Goal: Task Accomplishment & Management: Complete application form

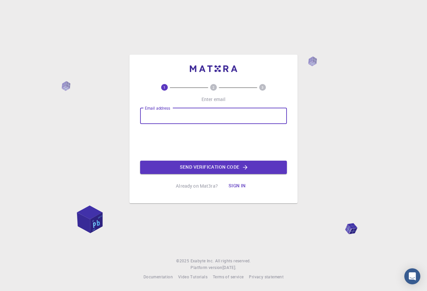
click at [199, 111] on input "Email address" at bounding box center [213, 116] width 147 height 16
type input "[EMAIL_ADDRESS][DOMAIN_NAME]"
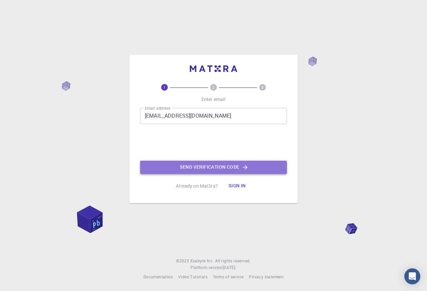
click at [215, 167] on button "Send verification code" at bounding box center [213, 167] width 147 height 13
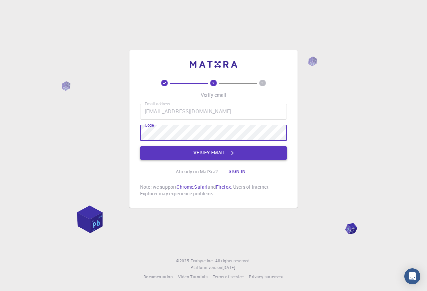
click at [205, 153] on button "Verify email" at bounding box center [213, 152] width 147 height 13
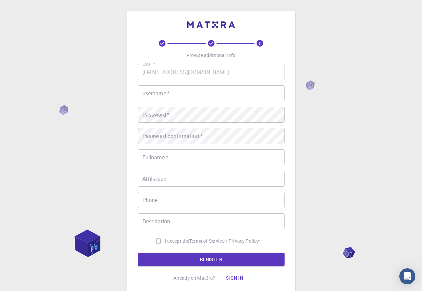
click at [192, 95] on input "username   *" at bounding box center [211, 93] width 147 height 16
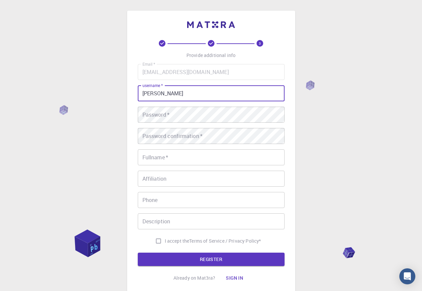
type input "Alusine"
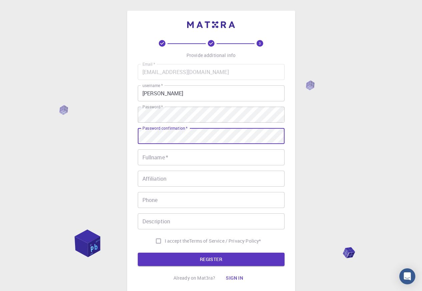
click at [191, 159] on input "Fullname   *" at bounding box center [211, 157] width 147 height 16
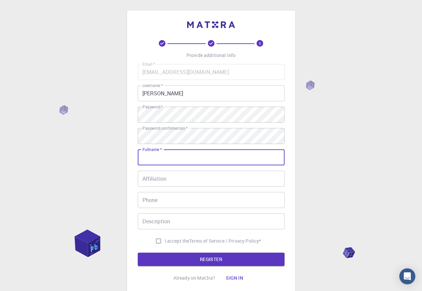
type input "Alusine Sillah"
type input "076674149"
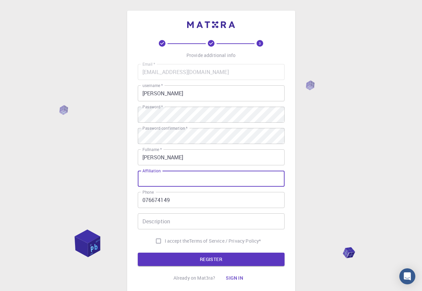
click at [187, 181] on input "Affiliation" at bounding box center [211, 179] width 147 height 16
click at [157, 241] on input "I accept the Terms of Service / Privacy Policy *" at bounding box center [158, 241] width 13 height 13
checkbox input "true"
click at [209, 260] on button "REGISTER" at bounding box center [211, 259] width 147 height 13
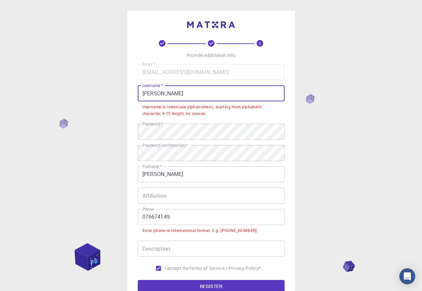
drag, startPoint x: 160, startPoint y: 94, endPoint x: 138, endPoint y: 92, distance: 22.1
click at [138, 92] on input "Alusine" at bounding box center [211, 93] width 147 height 16
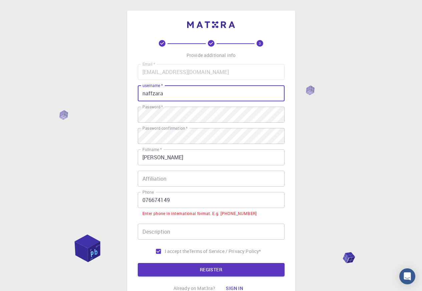
type input "naffzara"
click at [144, 199] on input "076674149" at bounding box center [211, 200] width 147 height 16
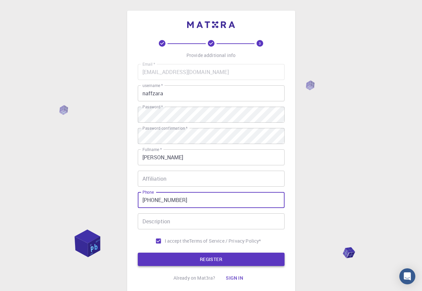
type input "+23276674149"
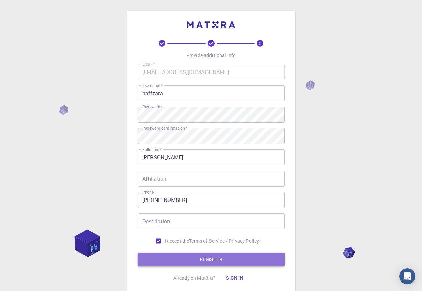
click at [213, 262] on button "REGISTER" at bounding box center [211, 259] width 147 height 13
click at [213, 262] on form "Email   * alusinesillahgbc@gmail.com Email   * username   * naffzara username  …" at bounding box center [211, 165] width 147 height 202
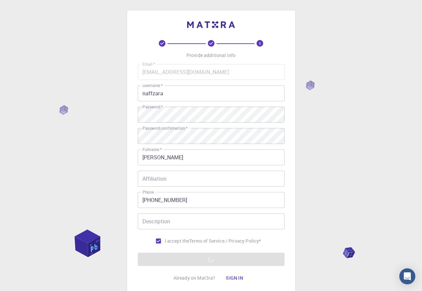
click at [289, 260] on div "3 Provide additional info Email   * alusinesillahgbc@gmail.com Email   * userna…" at bounding box center [211, 153] width 168 height 285
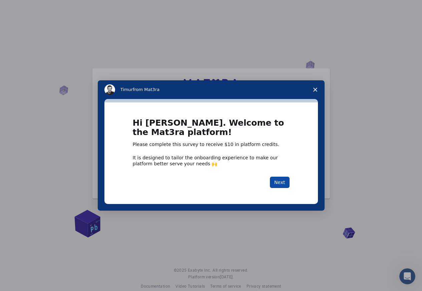
click at [283, 182] on button "Next" at bounding box center [280, 182] width 20 height 11
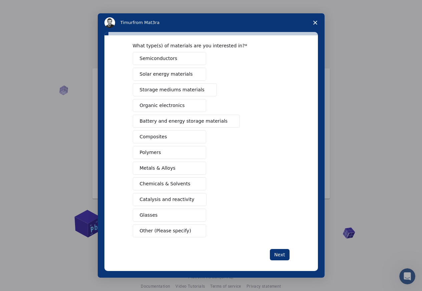
scroll to position [31, 0]
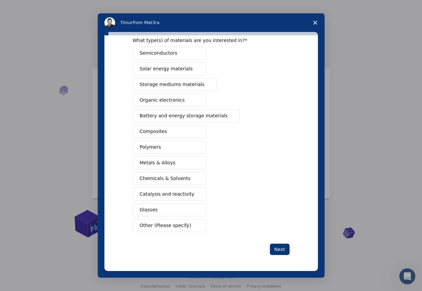
click at [149, 211] on span "Glasses" at bounding box center [149, 209] width 18 height 7
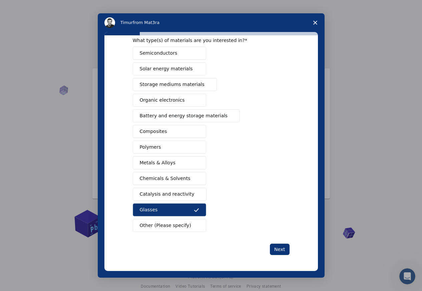
click at [161, 188] on button "Catalysis and reactivity" at bounding box center [170, 194] width 74 height 13
click at [159, 180] on span "Chemicals & Solvents" at bounding box center [165, 178] width 51 height 7
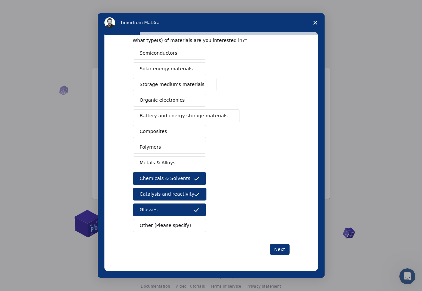
click at [151, 164] on span "Metals & Alloys" at bounding box center [158, 162] width 36 height 7
click at [152, 149] on span "Polymers" at bounding box center [150, 147] width 21 height 7
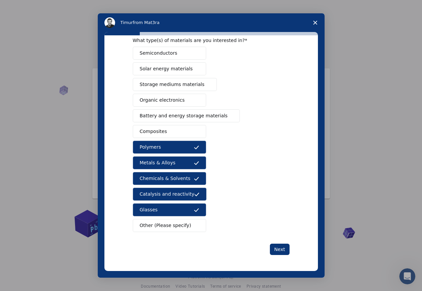
click at [157, 131] on span "Composites" at bounding box center [153, 131] width 27 height 7
click at [157, 117] on span "Battery and energy storage materials" at bounding box center [184, 115] width 88 height 7
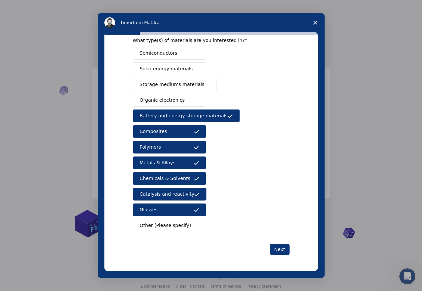
click at [153, 98] on span "Organic electronics" at bounding box center [162, 100] width 45 height 7
click at [162, 84] on span "Storage mediums materials" at bounding box center [172, 84] width 65 height 7
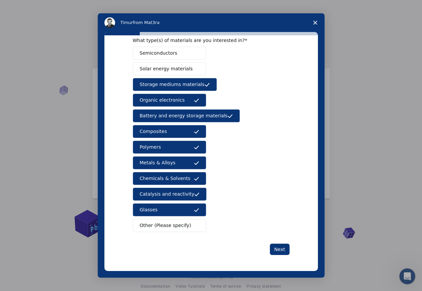
click at [161, 71] on span "Solar energy materials" at bounding box center [166, 68] width 53 height 7
click at [154, 52] on span "Semiconductors" at bounding box center [159, 53] width 38 height 7
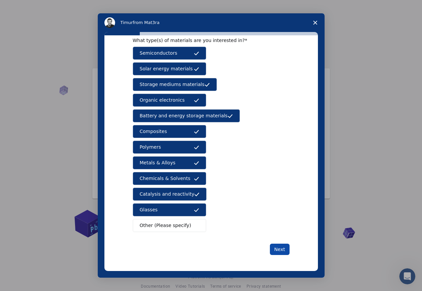
click at [280, 249] on button "Next" at bounding box center [280, 249] width 20 height 11
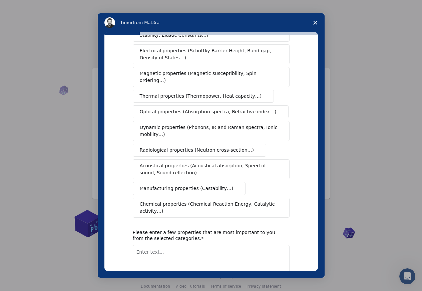
scroll to position [0, 0]
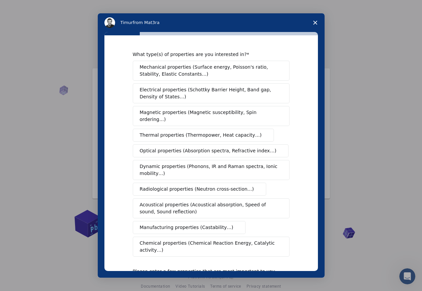
click at [162, 75] on span "Mechanical properties (Surface energy, Poisson's ratio, Stability, Elastic Cons…" at bounding box center [209, 71] width 139 height 14
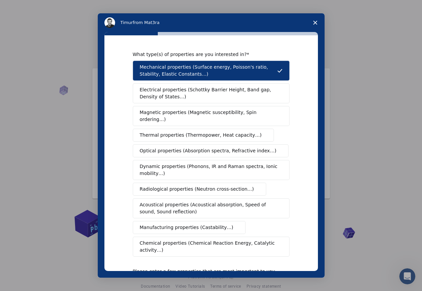
click at [161, 93] on span "Electrical properties (Schottky Barrier Height, Band gap, Density of States…)" at bounding box center [209, 93] width 139 height 14
click at [163, 91] on span "Electrical properties (Schottky Barrier Height, Band gap, Density of States…)" at bounding box center [209, 93] width 139 height 14
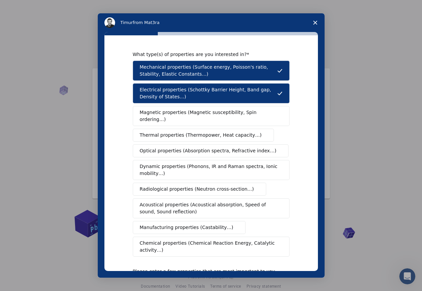
click at [152, 113] on span "Magnetic properties (Magnetic susceptibility, Spin ordering…)" at bounding box center [209, 116] width 138 height 14
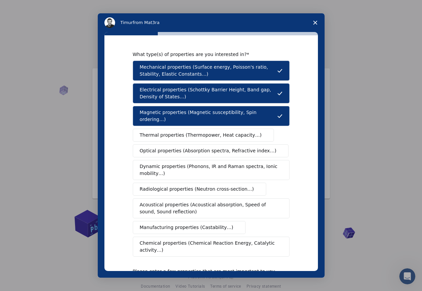
click at [154, 132] on span "Thermal properties (Thermopower, Heat capacity…)" at bounding box center [201, 135] width 122 height 7
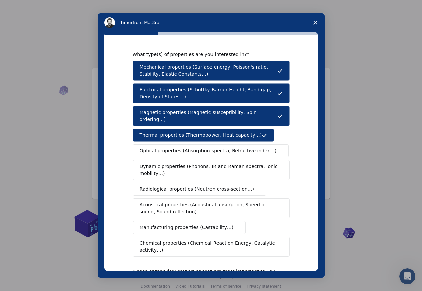
click at [157, 147] on span "Optical properties (Absorption spectra, Refractive index…)" at bounding box center [208, 150] width 137 height 7
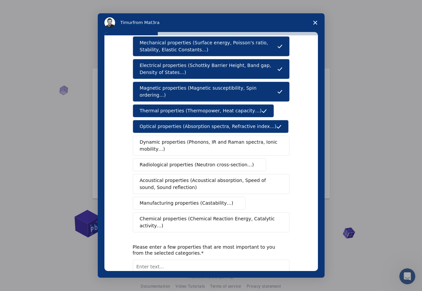
scroll to position [65, 0]
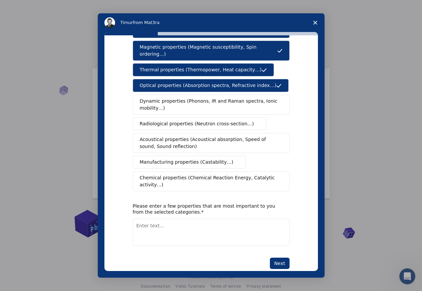
click at [150, 98] on span "Dynamic properties (Phonons, IR and Raman spectra, Ionic mobility…)" at bounding box center [209, 105] width 138 height 14
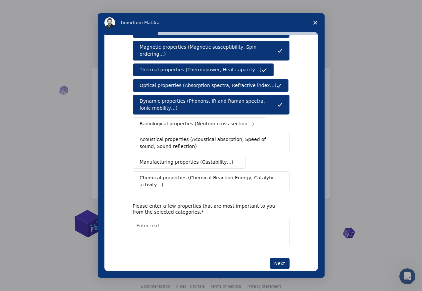
click at [152, 120] on span "Radiological properties (Neutron cross-section…)" at bounding box center [197, 123] width 114 height 7
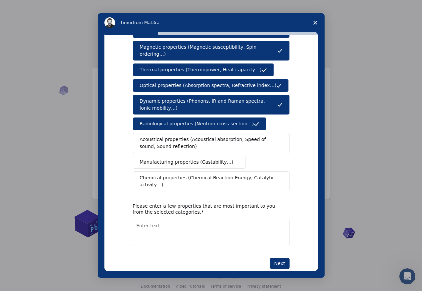
click at [156, 139] on span "Acoustical properties (Acoustical absorption, Speed of sound, Sound reflection)" at bounding box center [209, 143] width 139 height 14
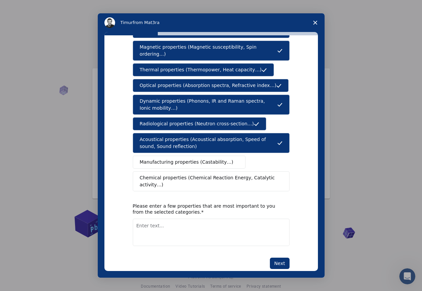
click at [150, 159] on span "Manufacturing properties (Castability…)" at bounding box center [187, 162] width 94 height 7
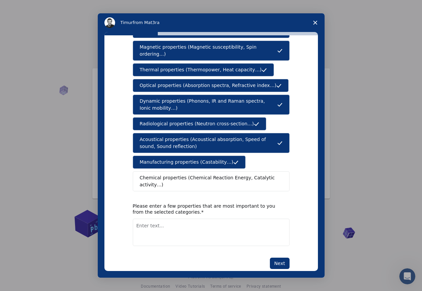
click at [146, 174] on span "Chemical properties (Chemical Reaction Energy, Catalytic activity…)" at bounding box center [209, 181] width 138 height 14
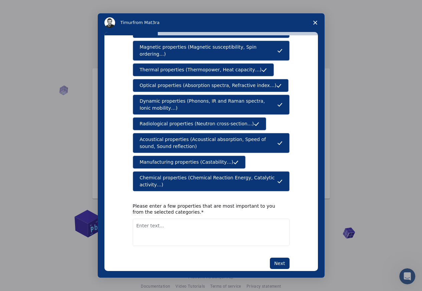
click at [169, 219] on textarea "Enter text..." at bounding box center [211, 232] width 157 height 27
click at [214, 219] on textarea "Manufacturing Properties (Castability); Chemical Properties" at bounding box center [211, 232] width 157 height 27
click at [185, 220] on textarea "Manufacturing Properties (Castability); Chemical Properties" at bounding box center [211, 232] width 157 height 27
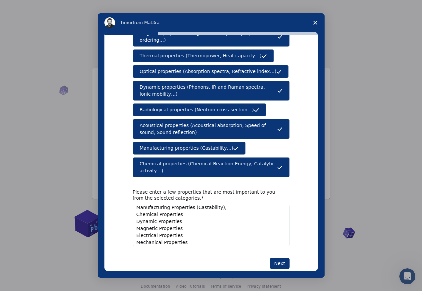
scroll to position [11, 0]
type textarea "Manufacturing Properties (Castability); Chemical Properties Dynamic Properties …"
click at [279, 258] on button "Next" at bounding box center [280, 263] width 20 height 11
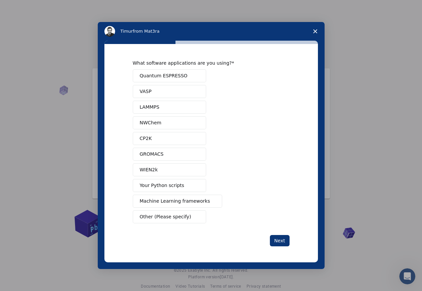
scroll to position [9, 0]
click at [164, 216] on span "Other (Please specify)" at bounding box center [165, 216] width 51 height 7
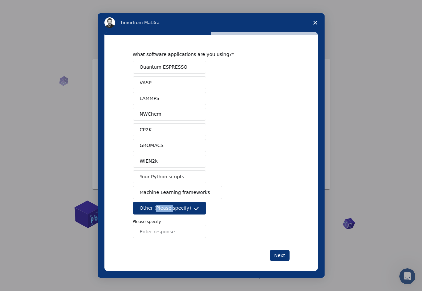
click at [164, 216] on div "Quantum ESPRESSO VASP LAMMPS NWChem CP2K GROMACS WIEN2k Your Python scripts Mac…" at bounding box center [211, 149] width 157 height 177
click at [172, 221] on p "Please specify" at bounding box center [211, 222] width 157 height 6
click at [156, 231] on input "Enter response" at bounding box center [169, 231] width 73 height 13
type input "None of the above"
click at [281, 257] on button "Next" at bounding box center [280, 255] width 20 height 11
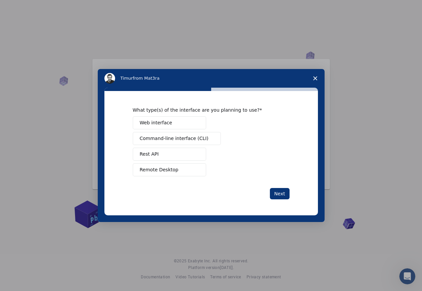
click at [154, 124] on span "Web interface" at bounding box center [156, 122] width 32 height 7
click at [161, 138] on span "Command-line interface (CLI)" at bounding box center [174, 138] width 69 height 7
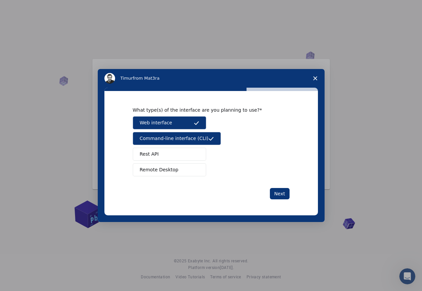
drag, startPoint x: 151, startPoint y: 154, endPoint x: 153, endPoint y: 161, distance: 6.6
click at [151, 155] on span "Rest API" at bounding box center [149, 154] width 19 height 7
drag, startPoint x: 155, startPoint y: 170, endPoint x: 165, endPoint y: 176, distance: 11.0
click at [157, 172] on span "Remote Desktop" at bounding box center [159, 169] width 39 height 7
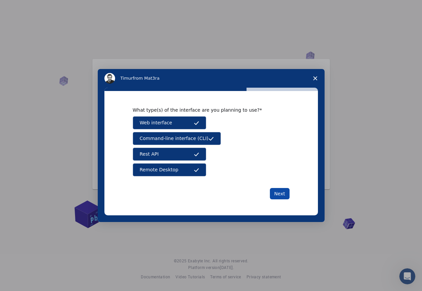
click at [281, 194] on button "Next" at bounding box center [280, 193] width 20 height 11
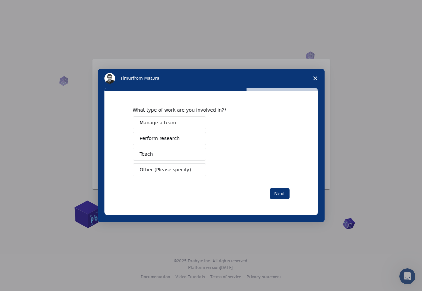
click at [151, 139] on span "Perform research" at bounding box center [160, 138] width 40 height 7
click at [156, 138] on span "Perform research" at bounding box center [160, 138] width 40 height 7
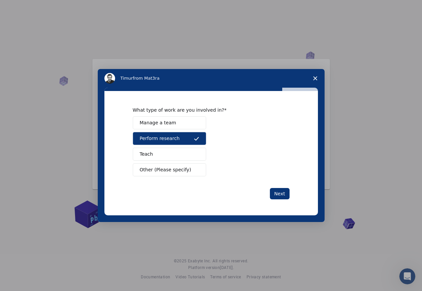
click at [167, 124] on span "Manage a team" at bounding box center [158, 122] width 36 height 7
click at [154, 169] on span "Other (Please specify)" at bounding box center [165, 169] width 51 height 7
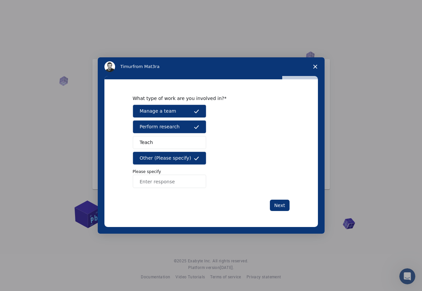
click at [154, 183] on input "Enter response" at bounding box center [169, 181] width 73 height 13
drag, startPoint x: 153, startPoint y: 182, endPoint x: 138, endPoint y: 182, distance: 14.7
click at [138, 182] on input "Object development" at bounding box center [169, 181] width 73 height 13
type input "Object development"
click at [282, 206] on button "Next" at bounding box center [280, 205] width 20 height 11
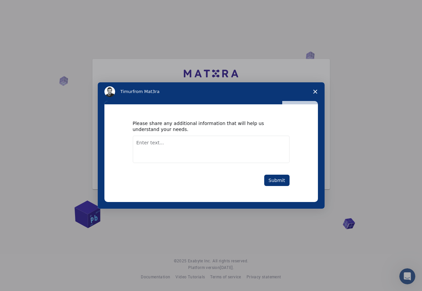
click at [152, 143] on textarea "Enter text..." at bounding box center [211, 149] width 157 height 27
type textarea "i"
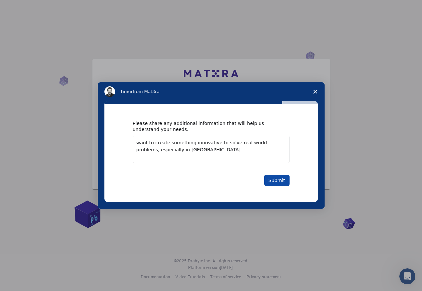
type textarea "want to create something innovative to solve real world problems, especially in…"
click at [280, 182] on button "Submit" at bounding box center [276, 180] width 25 height 11
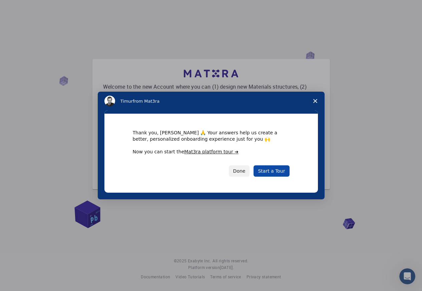
click at [272, 173] on link "Start a Tour" at bounding box center [271, 170] width 36 height 11
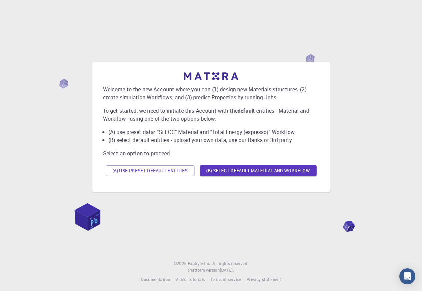
scroll to position [9, 0]
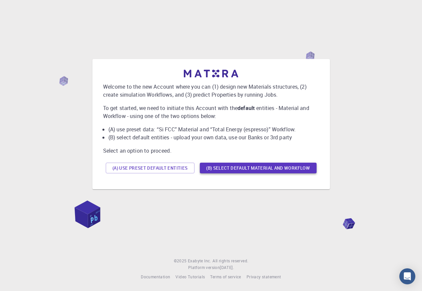
click at [253, 168] on button "(B) Select default material and workflow" at bounding box center [258, 168] width 117 height 11
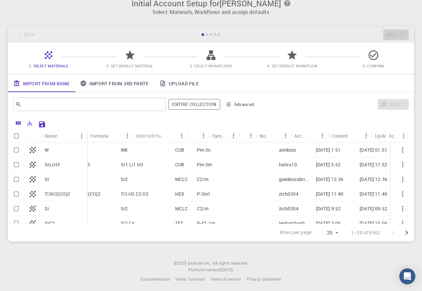
scroll to position [117, 0]
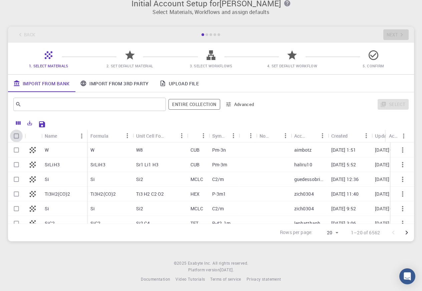
click at [16, 136] on input "Select all rows" at bounding box center [16, 136] width 13 height 13
checkbox input "false"
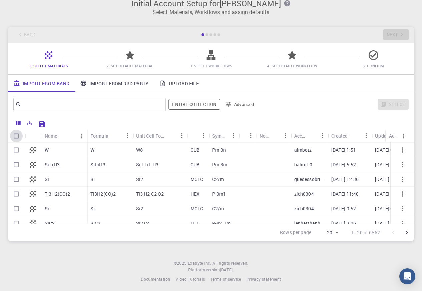
checkbox input "false"
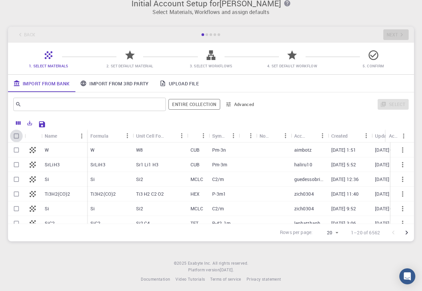
checkbox input "false"
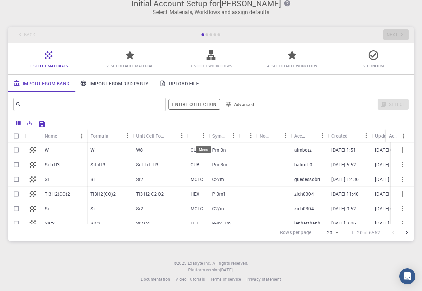
click at [204, 136] on icon "Menu" at bounding box center [203, 135] width 7 height 7
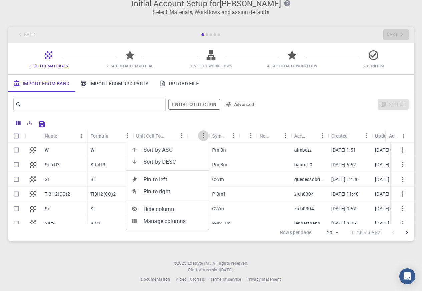
click at [204, 136] on icon "Menu" at bounding box center [203, 135] width 7 height 7
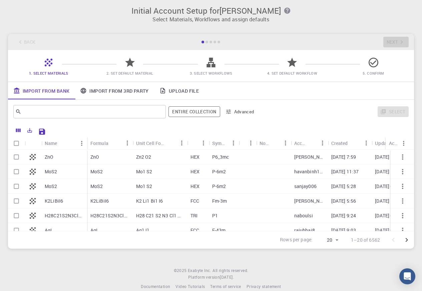
scroll to position [0, 0]
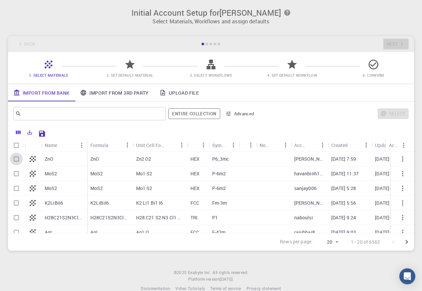
click at [16, 159] on input "Select row" at bounding box center [16, 159] width 13 height 13
checkbox input "true"
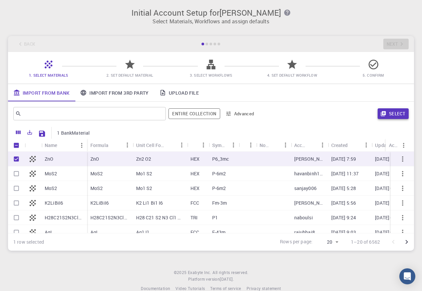
click at [388, 112] on button "Select" at bounding box center [393, 113] width 31 height 11
click at [388, 112] on div "Select" at bounding box center [334, 114] width 148 height 16
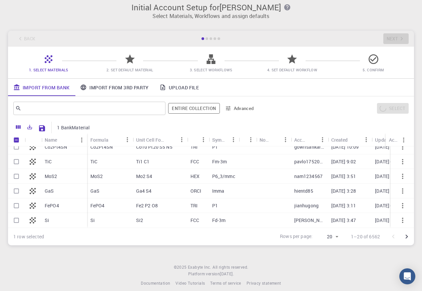
scroll to position [12, 0]
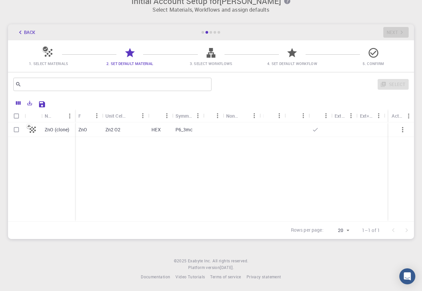
click at [16, 130] on input "Select row" at bounding box center [16, 129] width 13 height 13
checkbox input "true"
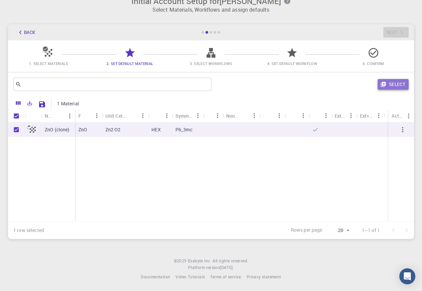
click at [395, 85] on button "Select" at bounding box center [393, 84] width 31 height 11
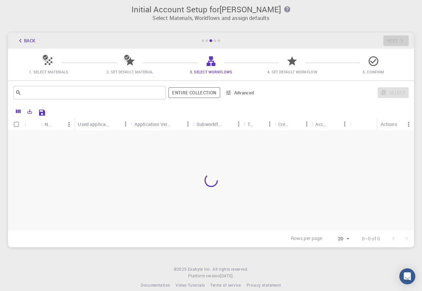
scroll to position [0, 0]
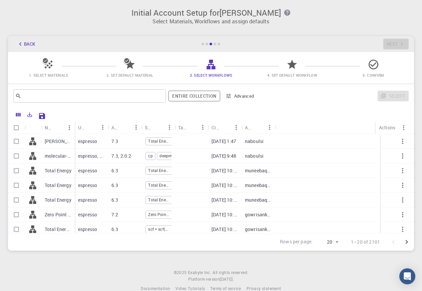
click at [20, 44] on icon "button" at bounding box center [20, 43] width 7 height 7
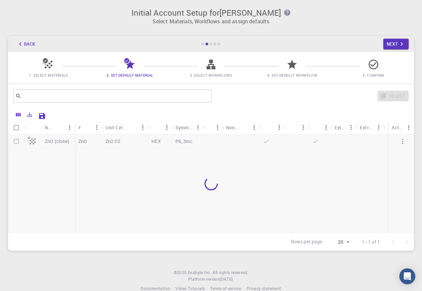
click at [20, 44] on icon "button" at bounding box center [20, 43] width 7 height 7
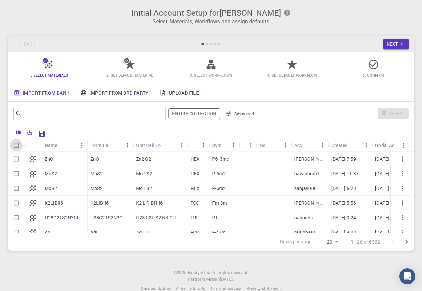
click at [16, 145] on input "Select all rows" at bounding box center [16, 145] width 13 height 13
checkbox input "true"
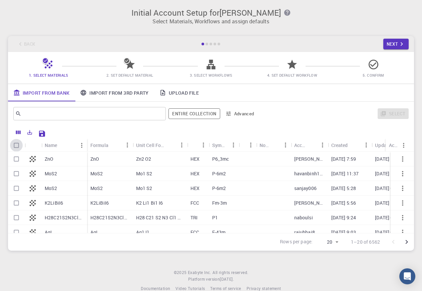
checkbox input "true"
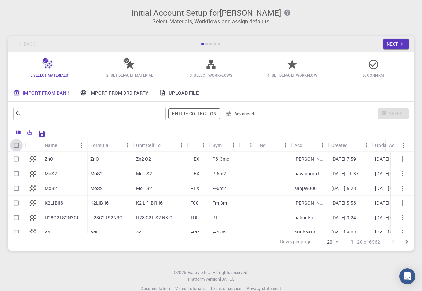
checkbox input "true"
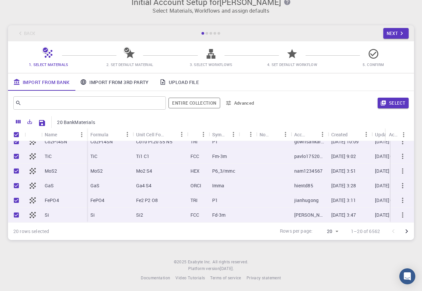
scroll to position [12, 0]
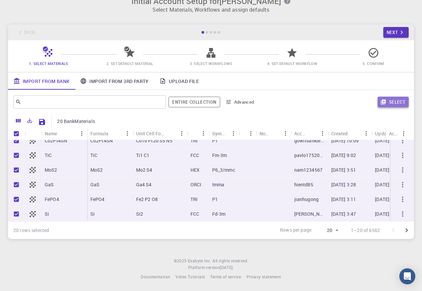
click at [399, 102] on button "Select" at bounding box center [393, 102] width 31 height 11
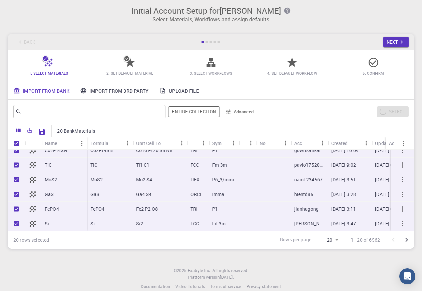
scroll to position [0, 0]
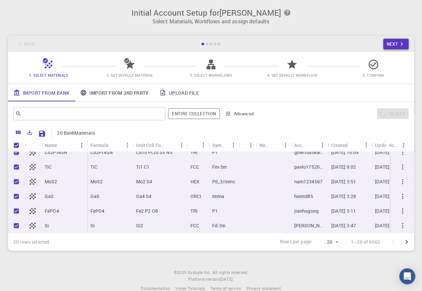
click at [399, 44] on icon "button" at bounding box center [401, 43] width 7 height 7
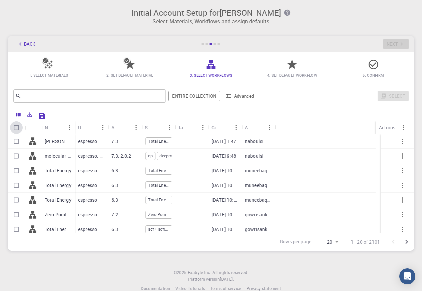
click at [17, 128] on input "Select all rows" at bounding box center [16, 127] width 13 height 13
checkbox input "true"
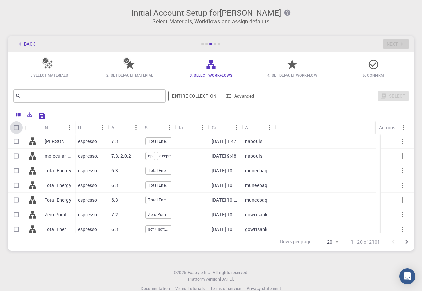
checkbox input "true"
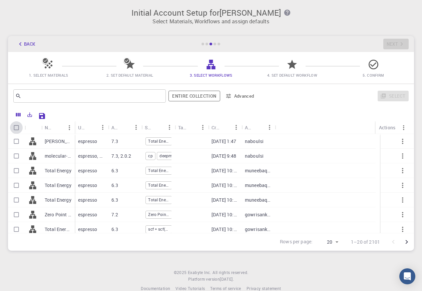
checkbox input "true"
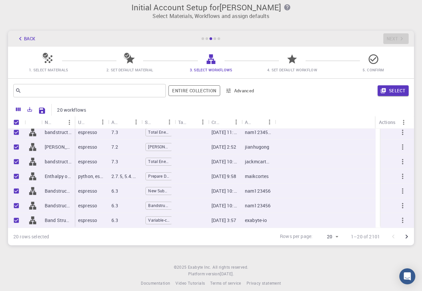
scroll to position [12, 0]
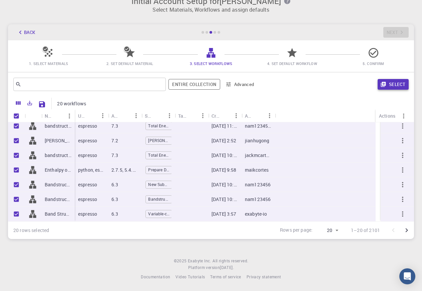
click at [396, 85] on button "Select" at bounding box center [393, 84] width 31 height 11
click at [396, 85] on div "Select" at bounding box center [334, 84] width 148 height 16
click at [396, 85] on div "Select" at bounding box center [334, 84] width 149 height 16
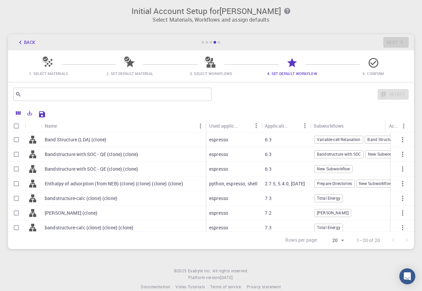
scroll to position [0, 0]
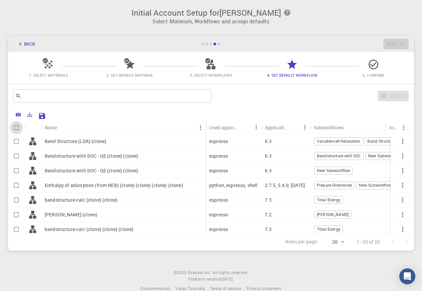
click at [17, 128] on input "Select all rows" at bounding box center [16, 127] width 13 height 13
checkbox input "true"
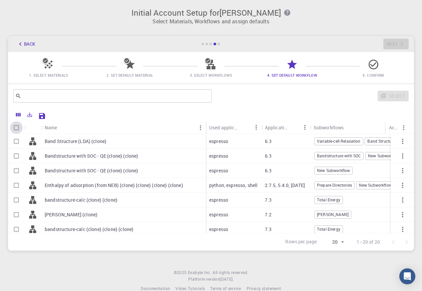
checkbox input "true"
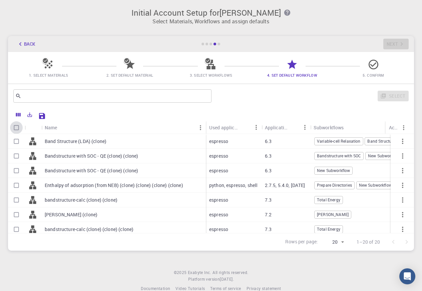
checkbox input "true"
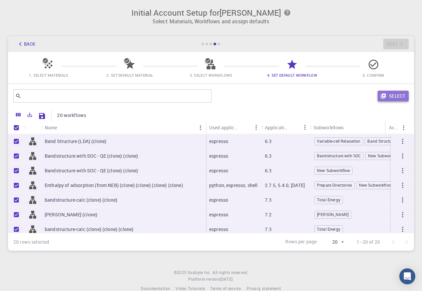
click at [398, 96] on button "Select" at bounding box center [393, 96] width 31 height 11
checkbox input "false"
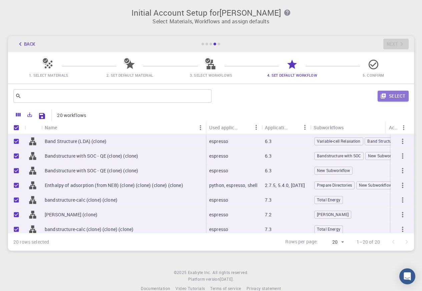
checkbox input "false"
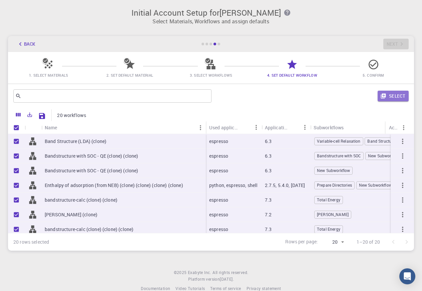
checkbox input "false"
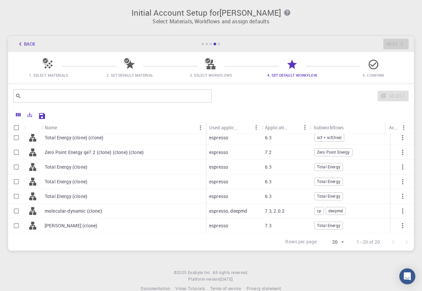
scroll to position [12, 0]
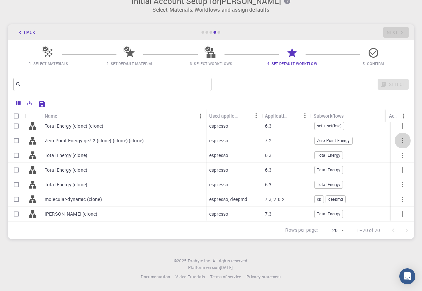
click at [399, 137] on icon "button" at bounding box center [403, 141] width 8 height 8
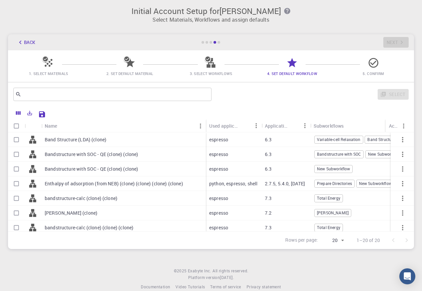
scroll to position [0, 0]
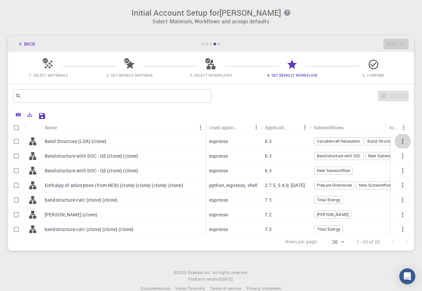
click at [402, 142] on icon "button" at bounding box center [402, 141] width 1 height 5
click at [15, 186] on input "Select row" at bounding box center [16, 185] width 13 height 13
checkbox input "true"
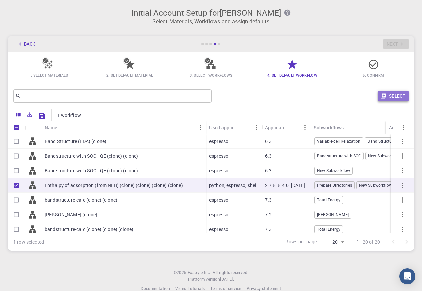
click at [394, 95] on button "Select" at bounding box center [393, 96] width 31 height 11
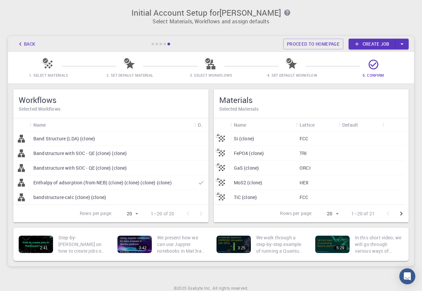
click at [374, 65] on icon at bounding box center [374, 65] width 12 height 12
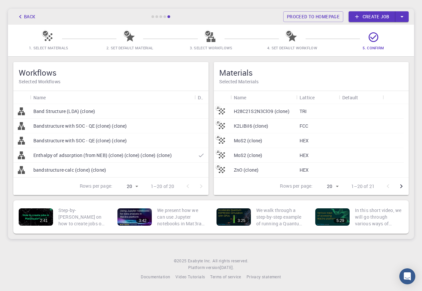
click at [374, 37] on icon at bounding box center [374, 37] width 10 height 10
click at [374, 40] on icon at bounding box center [374, 37] width 12 height 12
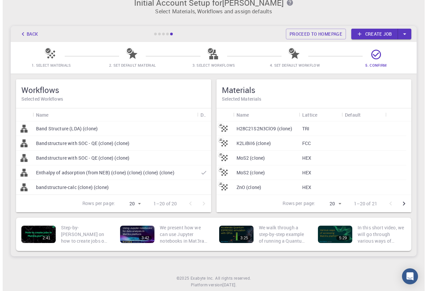
scroll to position [0, 0]
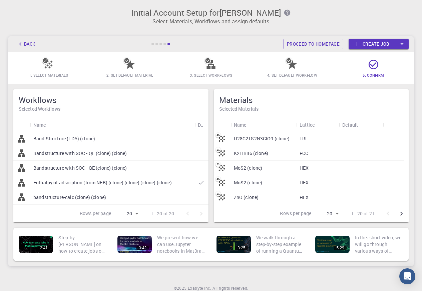
click at [384, 43] on link "Create job" at bounding box center [371, 44] width 47 height 11
